Goal: Task Accomplishment & Management: Complete application form

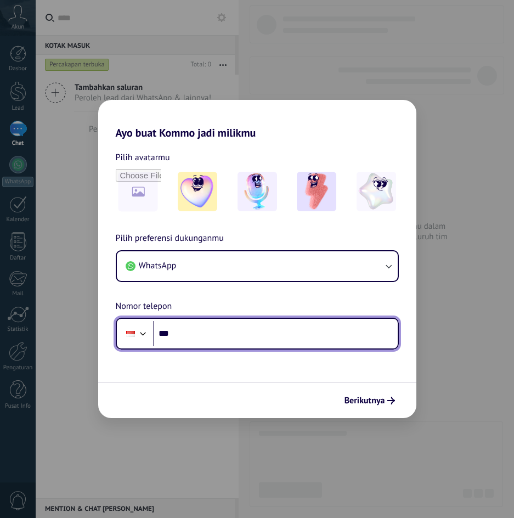
click at [218, 334] on input "***" at bounding box center [275, 333] width 245 height 25
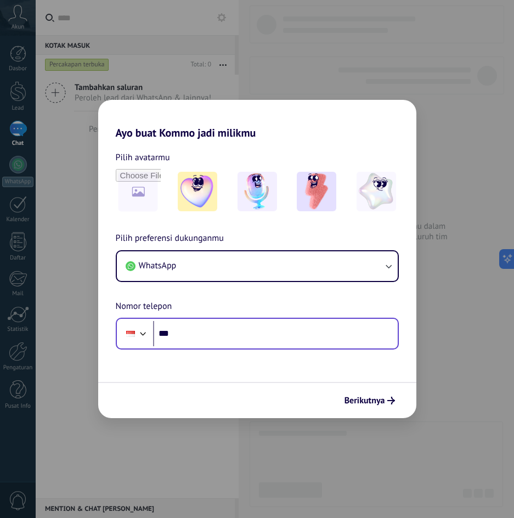
drag, startPoint x: 335, startPoint y: 315, endPoint x: 336, endPoint y: 329, distance: 14.3
click at [335, 318] on div "Pilih preferensi dukunganmu WhatsApp Nomor telepon Phone ***" at bounding box center [257, 291] width 318 height 118
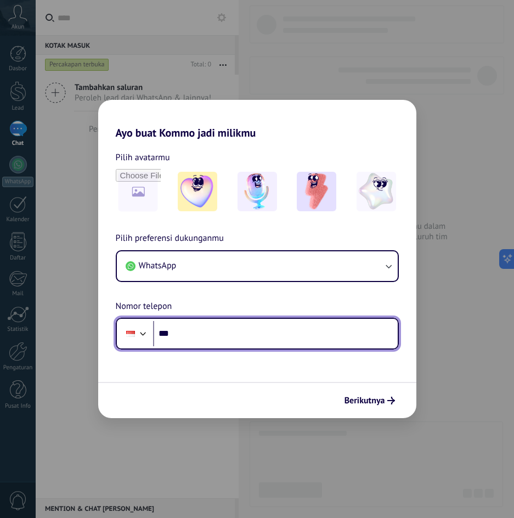
click at [328, 343] on input "***" at bounding box center [275, 333] width 245 height 25
type input "**********"
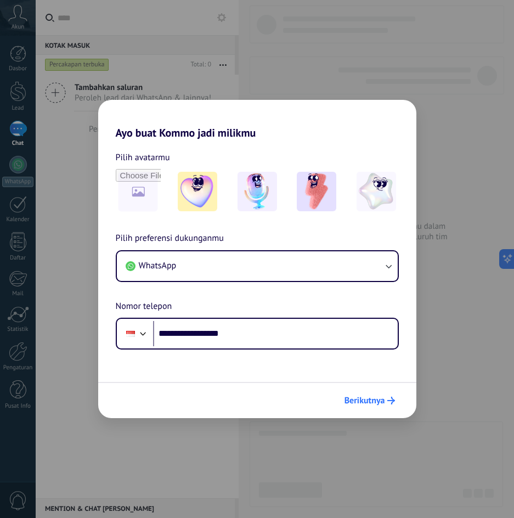
click at [365, 399] on span "Berikutnya" at bounding box center [365, 401] width 41 height 8
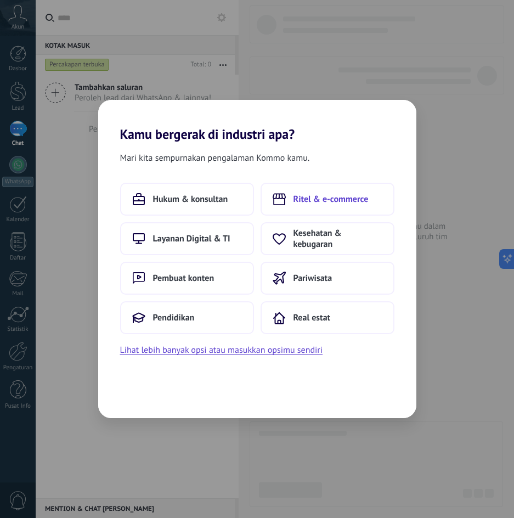
click at [317, 201] on span "Ritel & e-commerce" at bounding box center [331, 199] width 75 height 11
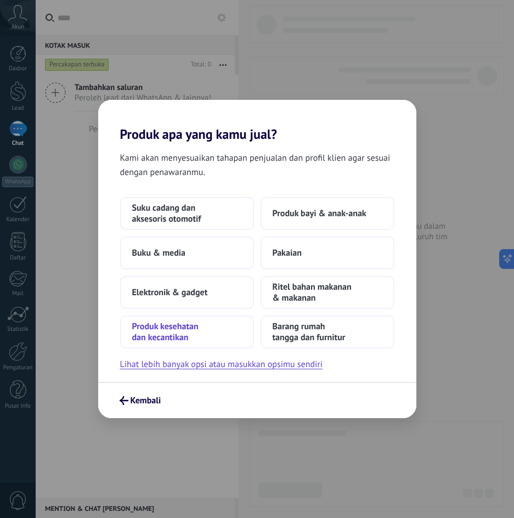
drag, startPoint x: 213, startPoint y: 223, endPoint x: 199, endPoint y: 331, distance: 109.1
click at [199, 331] on div "Suku cadang dan aksesoris otomotif Produk bayi & anak-anak Buku & media Pakaian…" at bounding box center [257, 272] width 274 height 151
click at [200, 331] on span "Produk kesehatan dan kecantikan" at bounding box center [187, 332] width 110 height 22
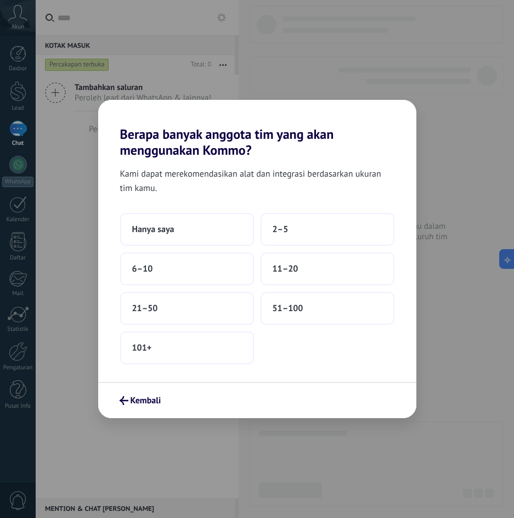
drag, startPoint x: 300, startPoint y: 233, endPoint x: 48, endPoint y: 191, distance: 255.3
click at [48, 193] on div "Berapa banyak anggota tim yang akan menggunakan Kommo? Kami dapat merekomendasi…" at bounding box center [257, 259] width 514 height 518
click at [314, 227] on button "2–5" at bounding box center [328, 229] width 134 height 33
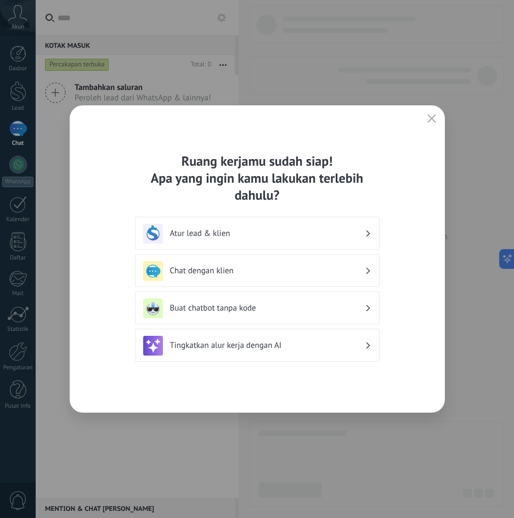
click at [257, 277] on div "Chat dengan klien" at bounding box center [257, 271] width 228 height 20
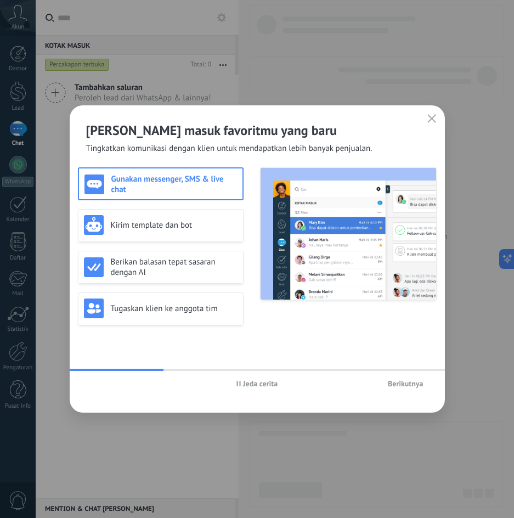
click at [211, 179] on h3 "Gunakan messenger, SMS & live chat" at bounding box center [174, 184] width 126 height 21
click at [407, 385] on span "Berikutnya" at bounding box center [406, 384] width 36 height 8
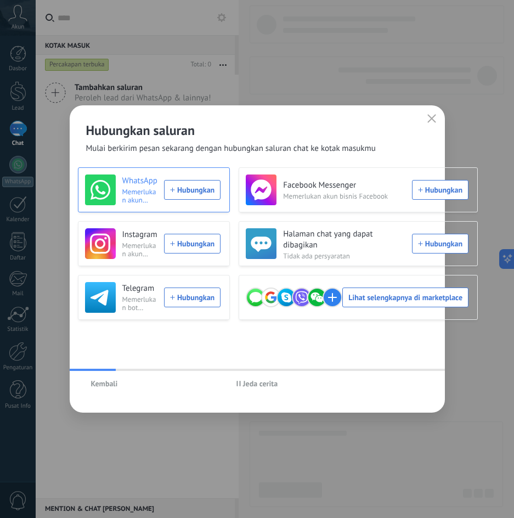
click at [194, 187] on div "WhatsApp Memerlukan akun WhatsApp Hubungkan" at bounding box center [153, 189] width 136 height 31
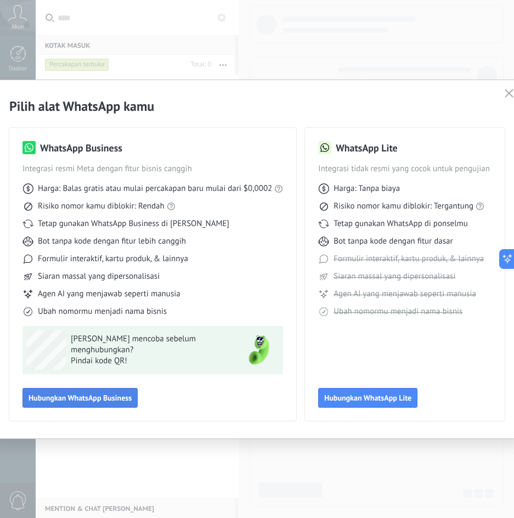
click at [104, 398] on span "Hubungkan WhatsApp Business" at bounding box center [80, 398] width 103 height 8
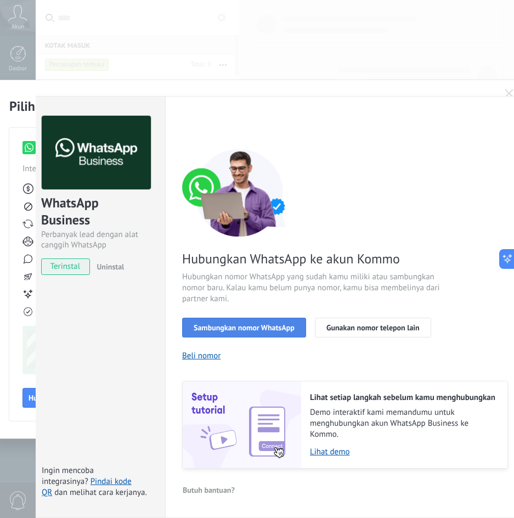
click at [250, 332] on button "Sambungkan nomor WhatsApp" at bounding box center [244, 328] width 124 height 20
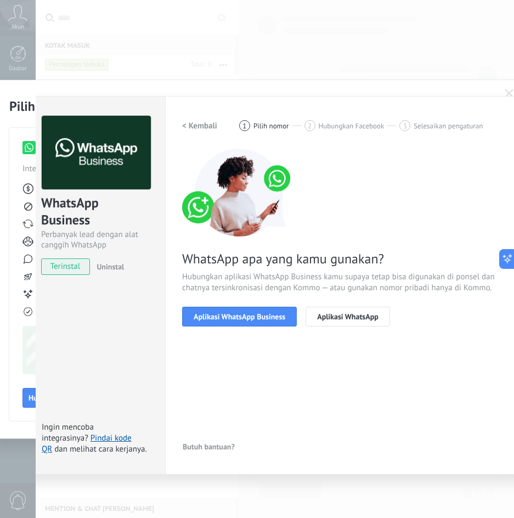
drag, startPoint x: 267, startPoint y: 314, endPoint x: 267, endPoint y: 368, distance: 53.8
click at [267, 368] on div "< Kembali 1 Pilih nomor 2 Hubungkan Facebook 3 Selesaikan pengaturan WhatsApp a…" at bounding box center [345, 285] width 326 height 339
click at [253, 322] on button "Aplikasi WhatsApp Business" at bounding box center [239, 317] width 115 height 20
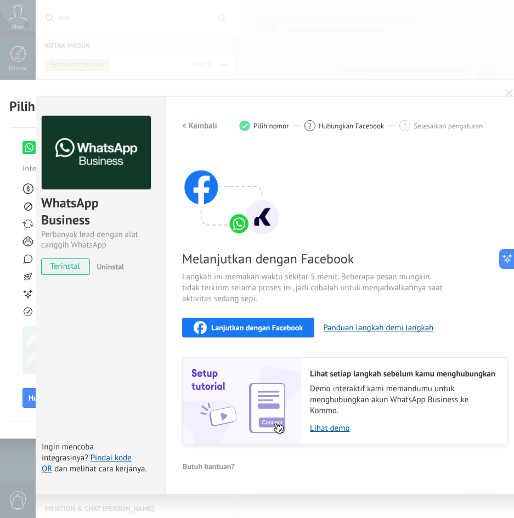
drag, startPoint x: 268, startPoint y: 324, endPoint x: 255, endPoint y: 369, distance: 46.9
click at [255, 369] on div "Melanjutkan dengan Facebook Langkah ini memakan waktu sekitar 5 menit. Beberapa…" at bounding box center [345, 297] width 326 height 296
click at [342, 431] on link "Lihat demo" at bounding box center [403, 428] width 187 height 10
click at [288, 324] on span "Lanjutkan dengan Facebook" at bounding box center [257, 328] width 92 height 8
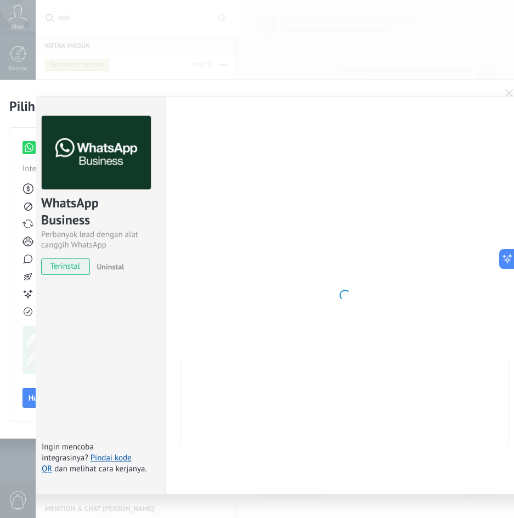
click at [260, 301] on div at bounding box center [345, 295] width 326 height 359
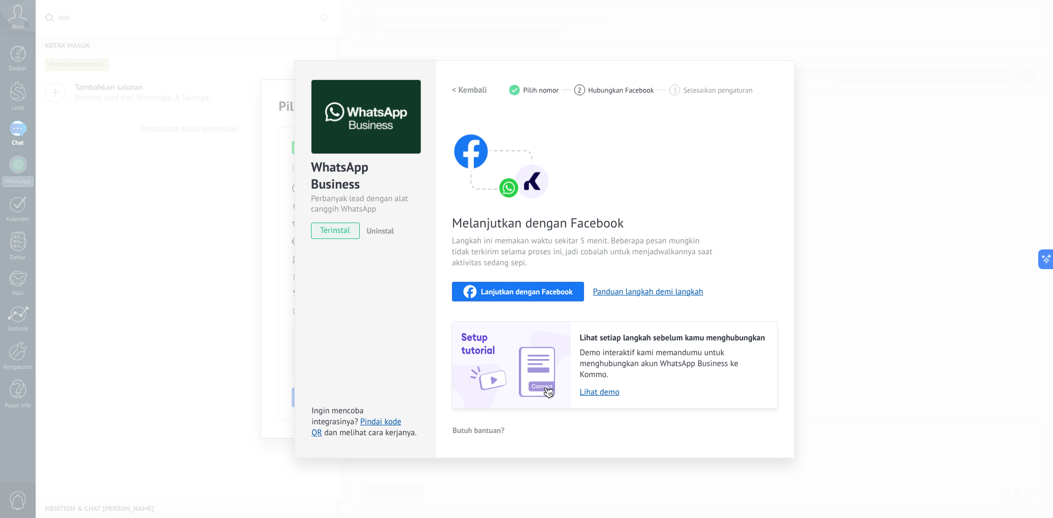
click at [514, 158] on div "WhatsApp Business Perbanyak lead dengan alat canggih WhatsApp terinstal Uninsta…" at bounding box center [545, 259] width 1018 height 518
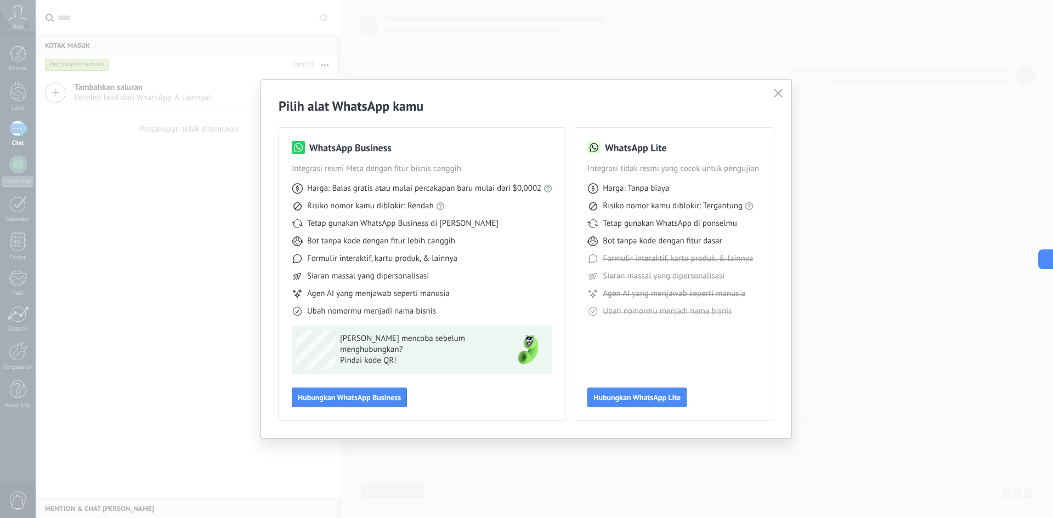
click at [514, 92] on button "button" at bounding box center [778, 93] width 14 height 15
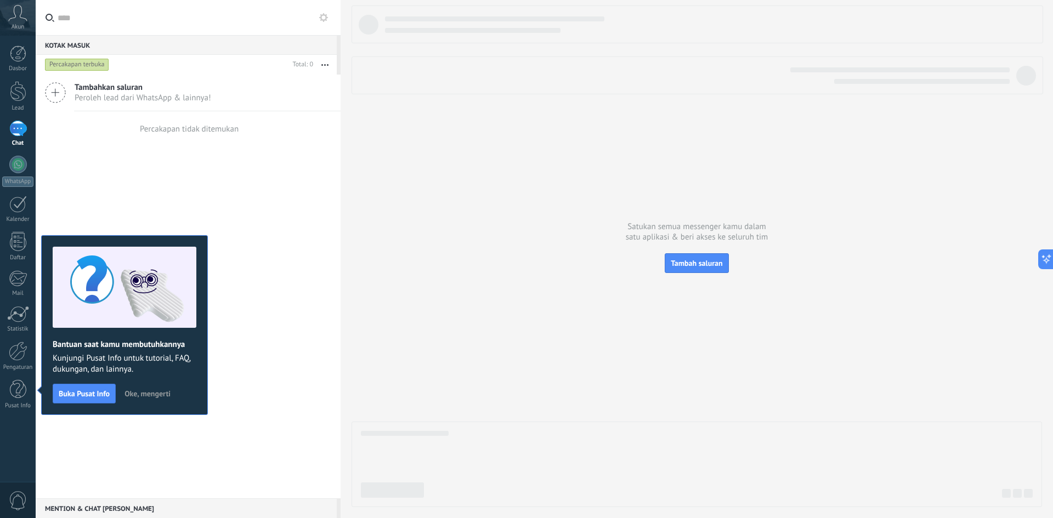
click at [97, 425] on div "Tambahkan saluran Peroleh lead dari WhatsApp & lainnya! Percakapan tidak ditemu…" at bounding box center [188, 287] width 305 height 424
click at [161, 394] on span "Oke, mengerti" at bounding box center [148, 394] width 46 height 8
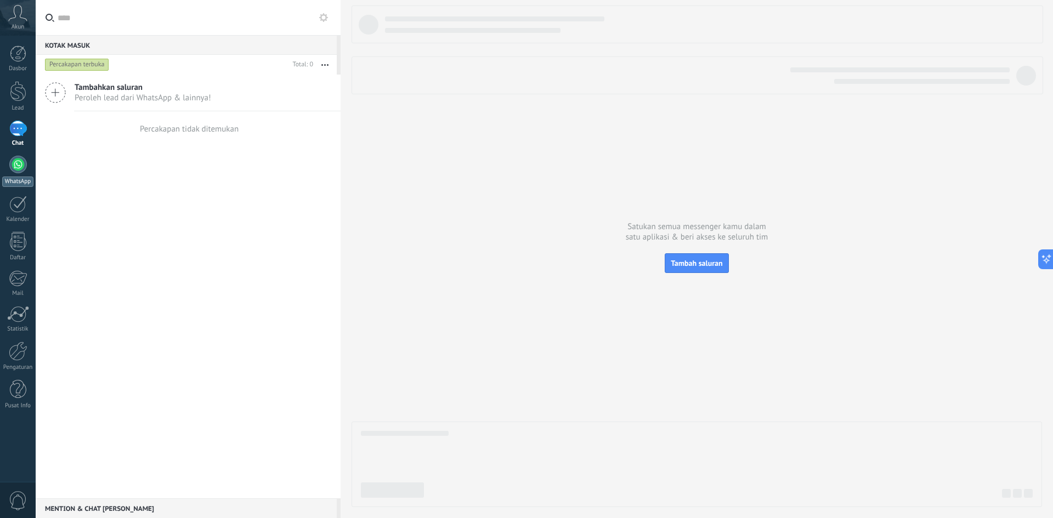
click at [25, 172] on link "WhatsApp" at bounding box center [18, 171] width 36 height 31
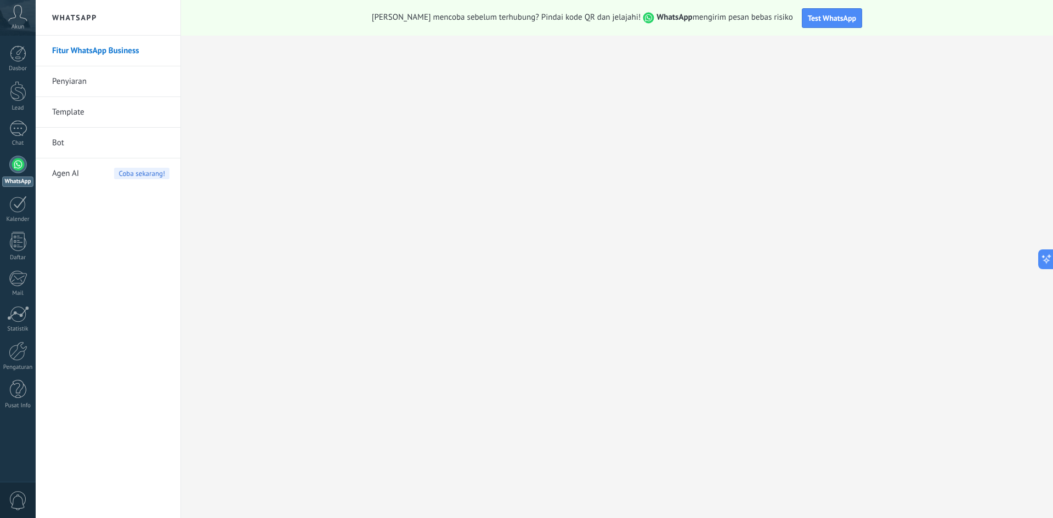
click at [91, 174] on div "Agen AI Coba sekarang!" at bounding box center [110, 174] width 117 height 31
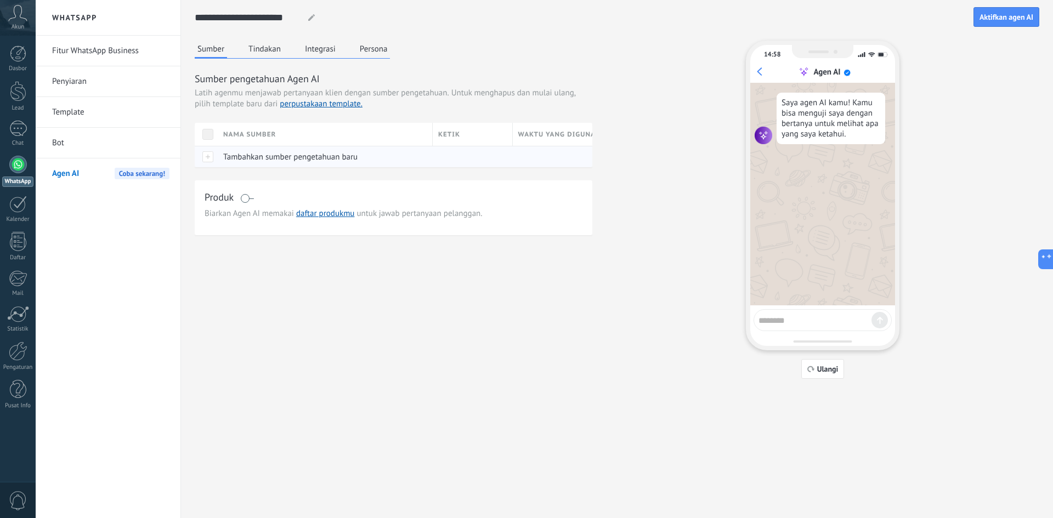
click at [356, 161] on span "Tambahkan sumber pengetahuan baru" at bounding box center [290, 157] width 134 height 10
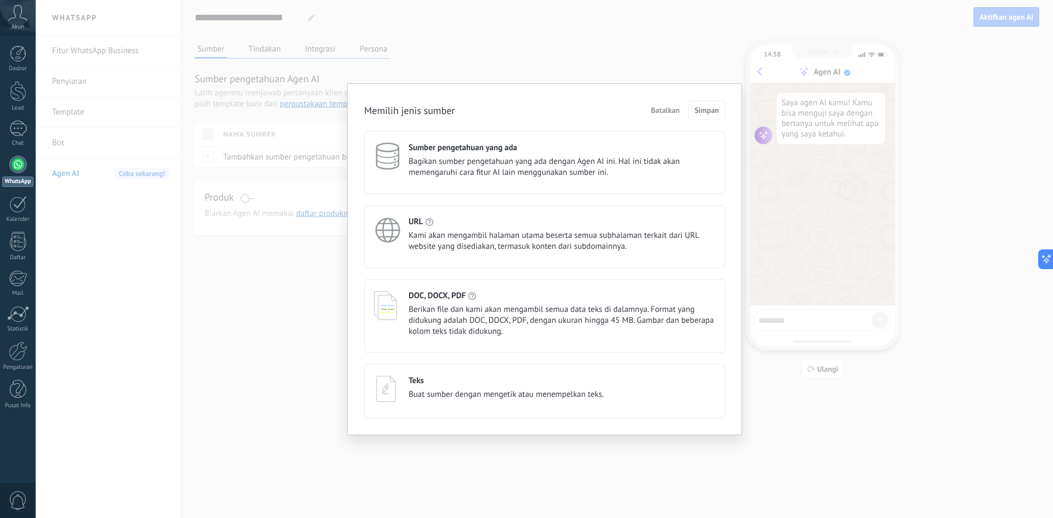
click at [514, 41] on div "Memilih jenis sumber Batalkan Simpan Sumber pengetahuan yang ada Bagikan sumber…" at bounding box center [545, 259] width 1018 height 518
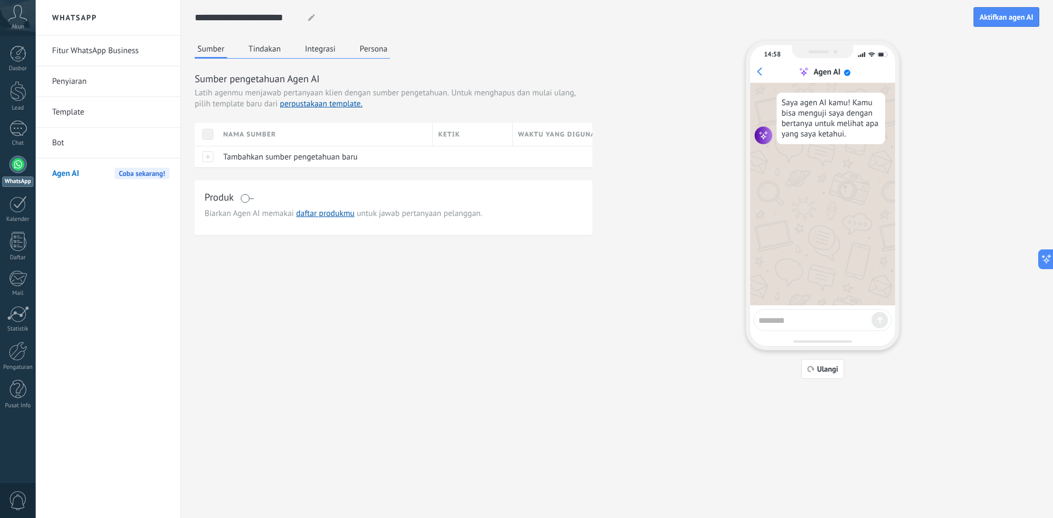
click at [98, 50] on link "Fitur WhatsApp Business" at bounding box center [110, 51] width 117 height 31
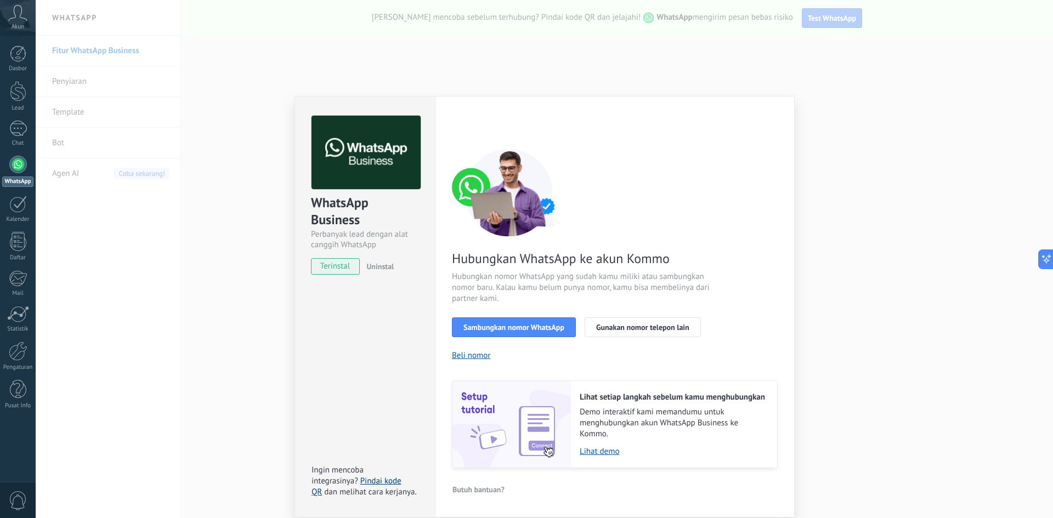
click at [388, 477] on link "Pindai kode QR" at bounding box center [357, 486] width 90 height 21
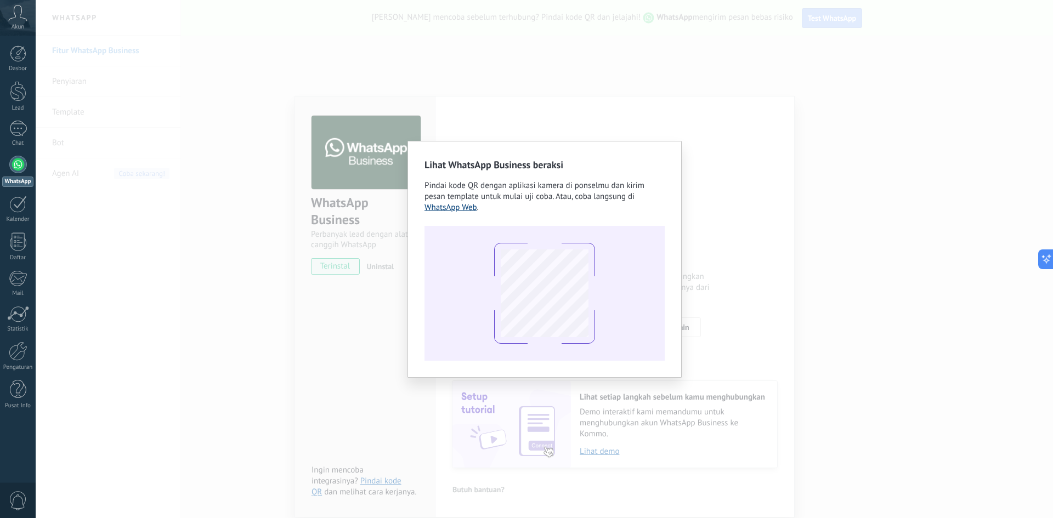
click at [461, 206] on link "WhatsApp Web" at bounding box center [451, 207] width 53 height 10
click at [514, 117] on div "Lihat WhatsApp Business beraksi Pindai kode QR dengan aplikasi kamera di ponsel…" at bounding box center [545, 259] width 1018 height 518
